Goal: Find specific page/section: Find specific page/section

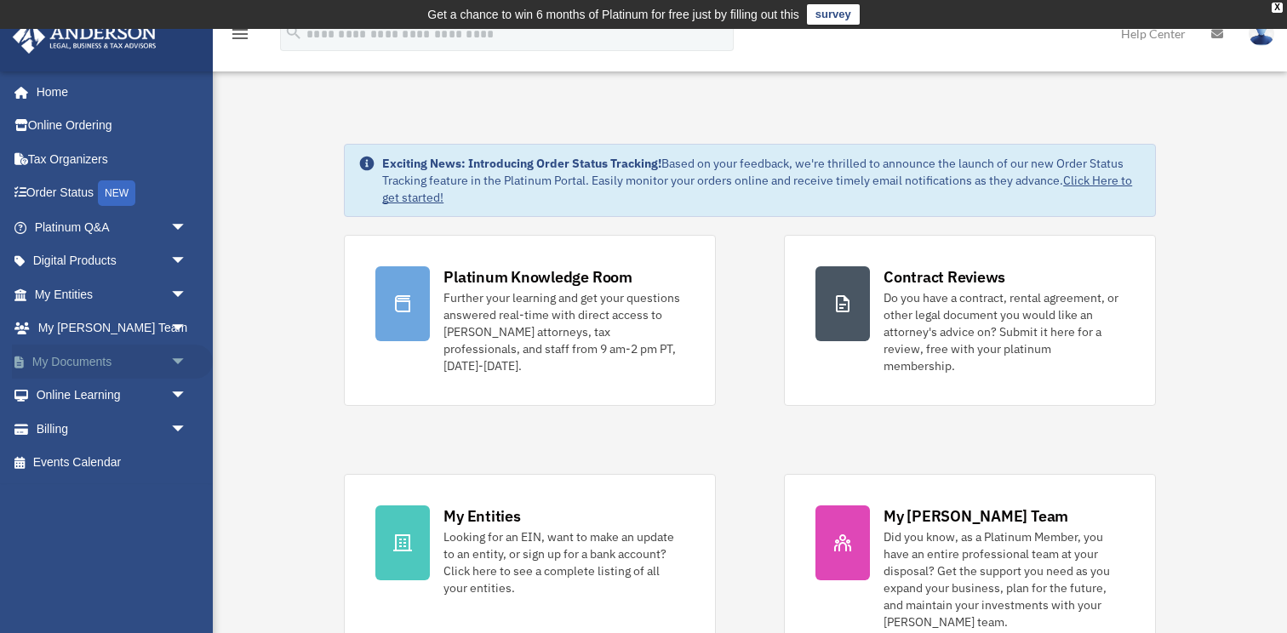
click at [180, 359] on span "arrow_drop_down" at bounding box center [187, 362] width 34 height 35
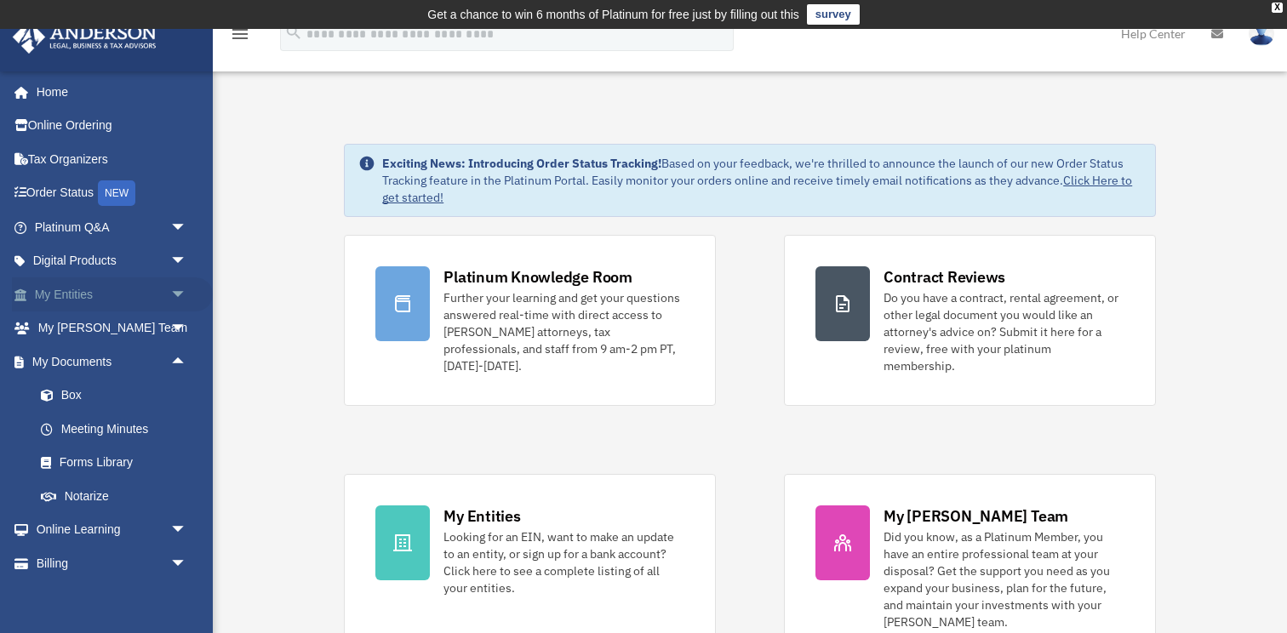
click at [183, 298] on span "arrow_drop_down" at bounding box center [187, 294] width 34 height 35
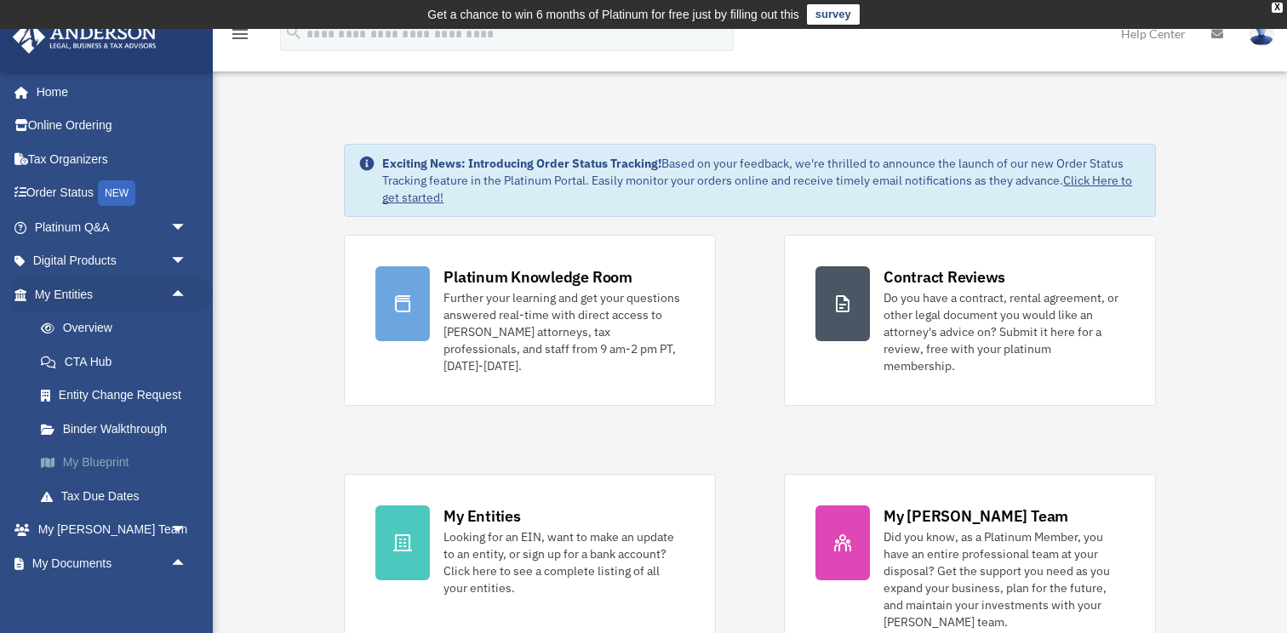
click at [128, 461] on link "My Blueprint" at bounding box center [118, 463] width 189 height 34
